Goal: Task Accomplishment & Management: Manage account settings

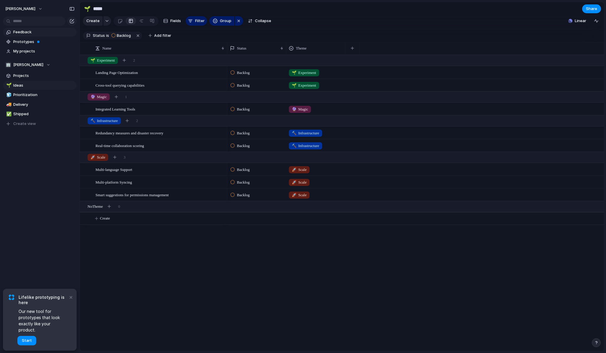
click at [17, 31] on span "Feedback" at bounding box center [43, 32] width 61 height 6
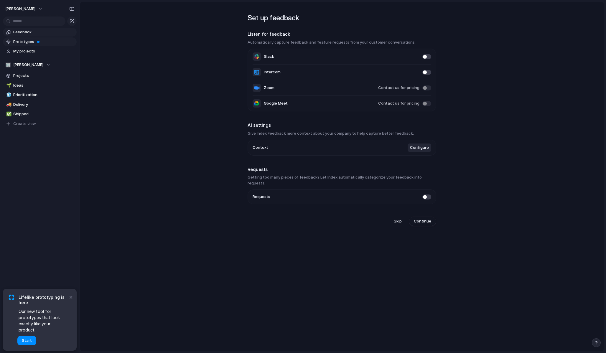
click at [12, 42] on link "Prototypes" at bounding box center [40, 41] width 74 height 9
click at [24, 74] on span "Projects" at bounding box center [43, 76] width 61 height 6
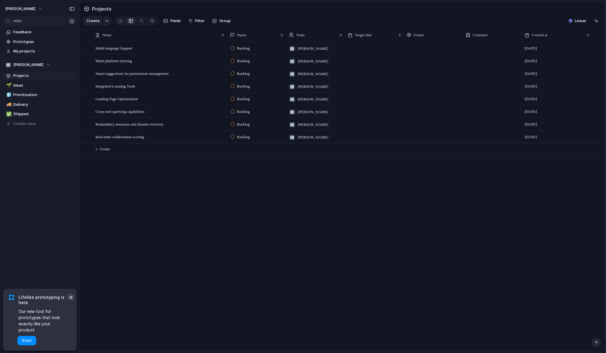
click at [72, 301] on button "×" at bounding box center [70, 297] width 7 height 7
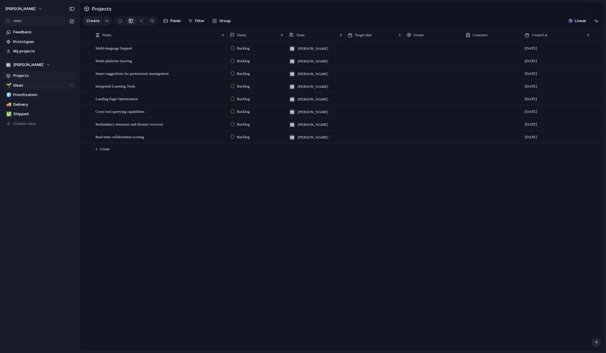
click at [45, 87] on span "Ideas" at bounding box center [43, 86] width 61 height 6
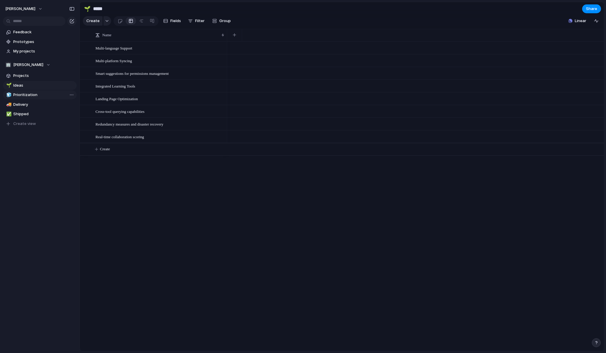
click at [41, 96] on span "Prioritization" at bounding box center [43, 95] width 61 height 6
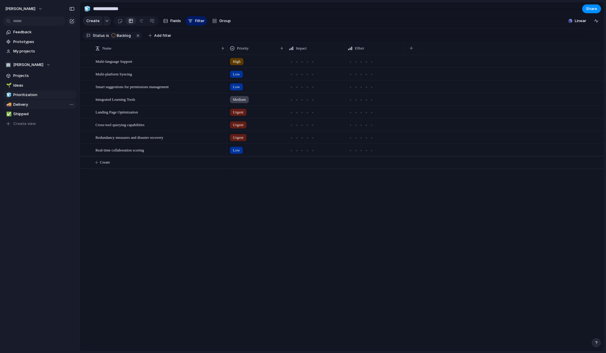
click at [36, 106] on span "Delivery" at bounding box center [43, 105] width 61 height 6
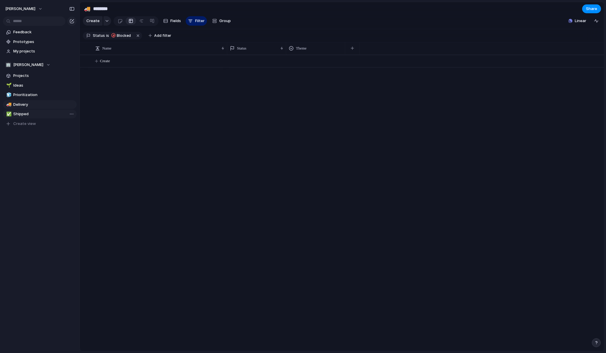
click at [35, 117] on link "✅ Shipped" at bounding box center [40, 114] width 74 height 9
click at [33, 112] on span "Shipped" at bounding box center [43, 114] width 61 height 6
click at [33, 108] on link "🚚 Delivery" at bounding box center [40, 104] width 74 height 9
click at [34, 93] on span "Prioritization" at bounding box center [43, 95] width 61 height 6
type input "**********"
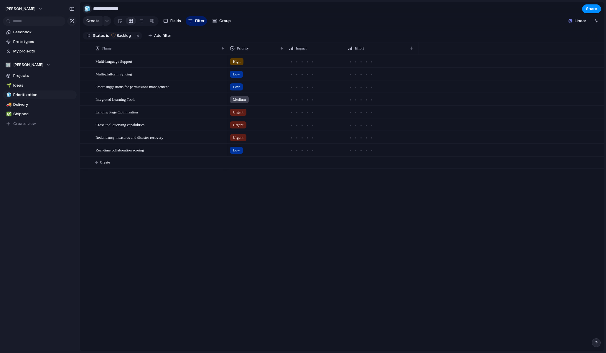
click at [90, 7] on button "🧊" at bounding box center [87, 8] width 9 height 9
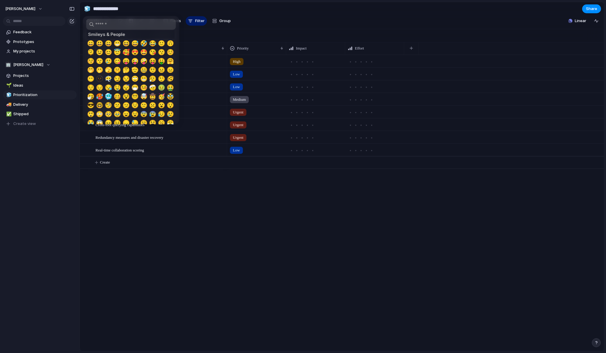
click at [48, 161] on div at bounding box center [303, 176] width 606 height 353
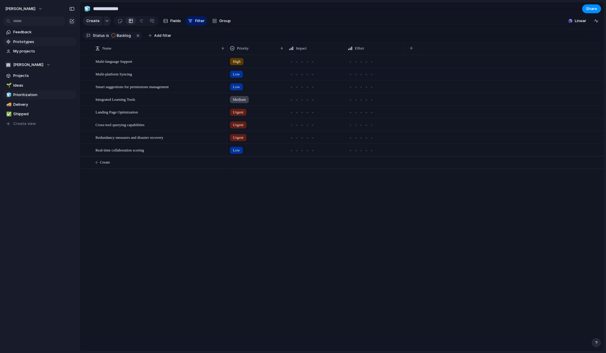
click at [28, 43] on span "Prototypes" at bounding box center [43, 42] width 61 height 6
click at [23, 7] on span "[PERSON_NAME]" at bounding box center [20, 9] width 30 height 6
click at [25, 53] on span "Sign out" at bounding box center [22, 50] width 16 height 6
